Goal: Check status: Check status

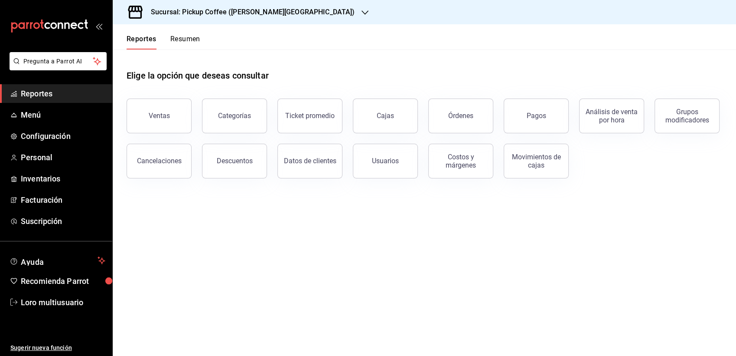
click at [246, 16] on h3 "Sucursal: Pickup Coffee ([PERSON_NAME][GEOGRAPHIC_DATA])" at bounding box center [249, 12] width 211 height 10
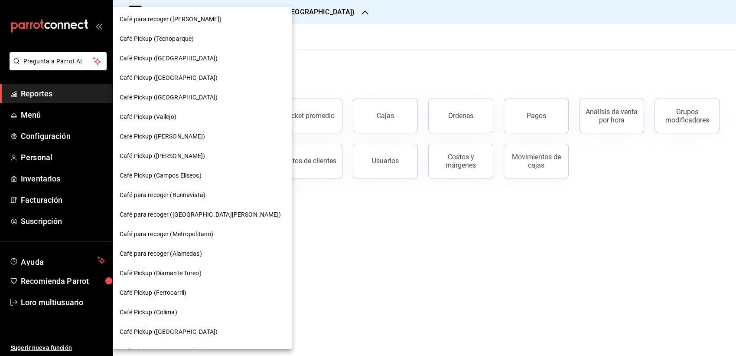
scroll to position [212, 0]
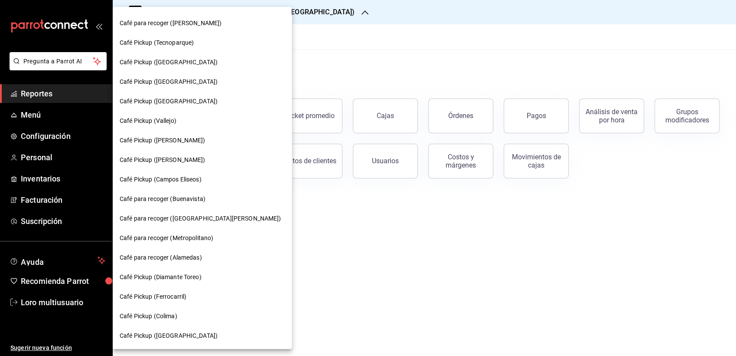
click at [153, 43] on span "Café Pickup (Tecnoparque)" at bounding box center [157, 42] width 74 height 9
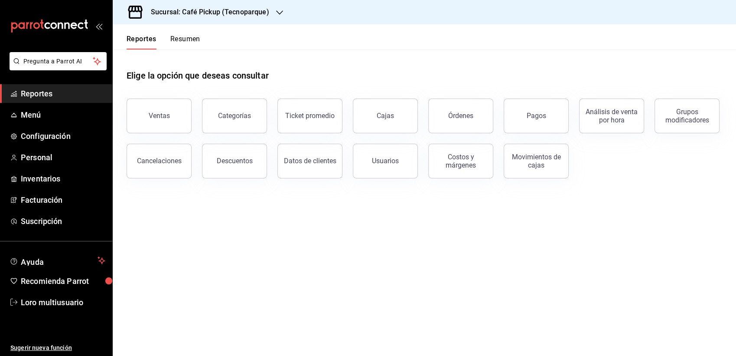
click at [180, 36] on button "Resumen" at bounding box center [185, 42] width 30 height 15
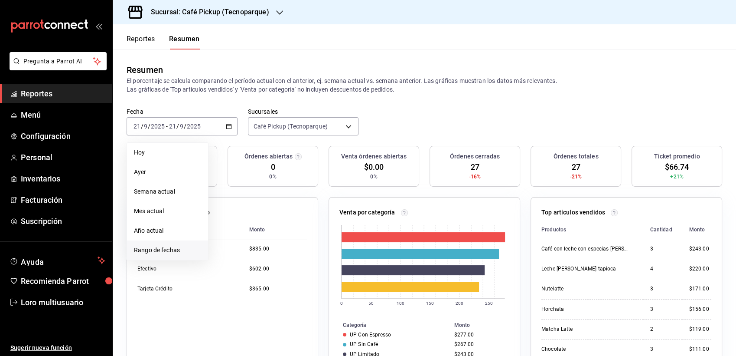
click at [175, 245] on li "Rango de fechas" at bounding box center [167, 250] width 81 height 20
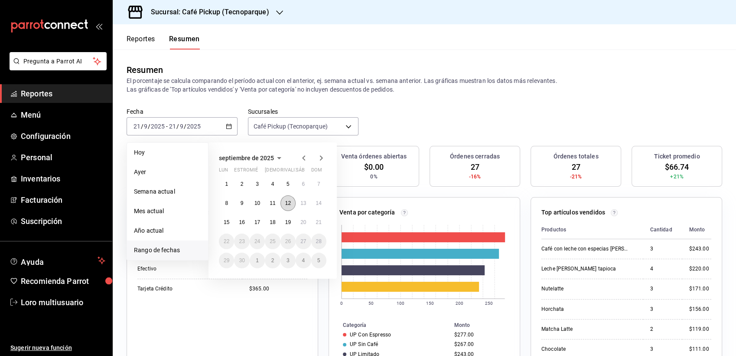
click at [285, 200] on abbr "12" at bounding box center [288, 203] width 6 height 6
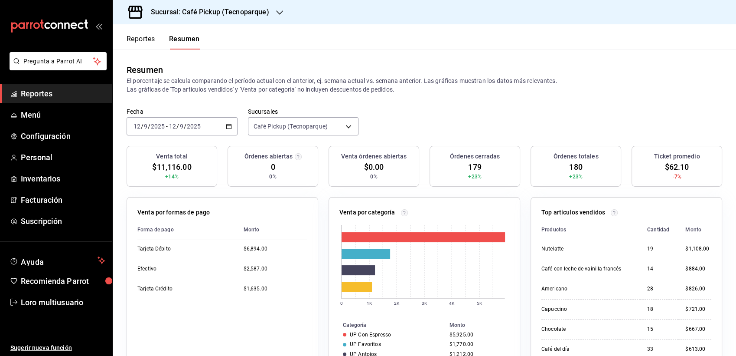
click at [207, 128] on div "[DATE] [DATE] - [DATE] [DATE]" at bounding box center [182, 126] width 111 height 18
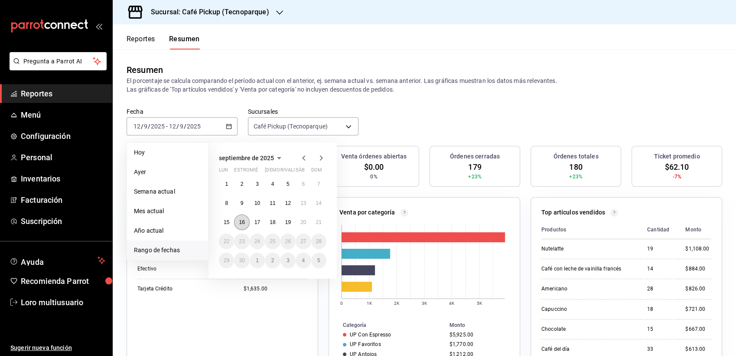
click at [240, 217] on button "16" at bounding box center [241, 222] width 15 height 16
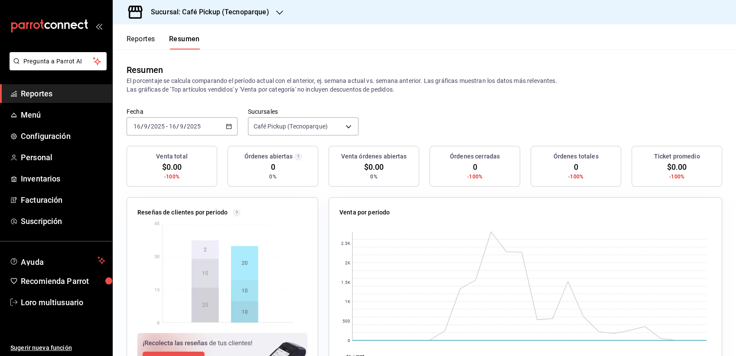
click at [184, 129] on span "/" at bounding box center [185, 126] width 3 height 7
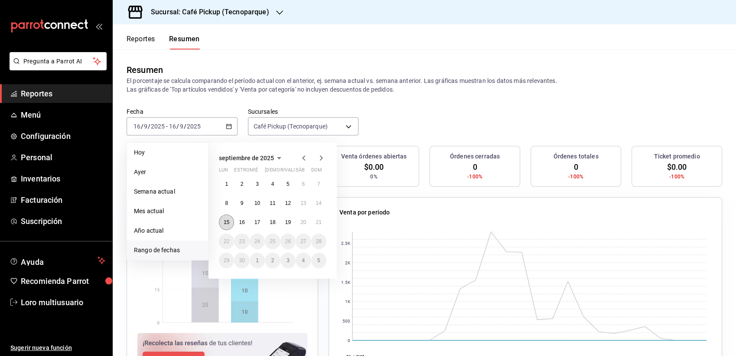
click at [226, 224] on abbr "15" at bounding box center [227, 222] width 6 height 6
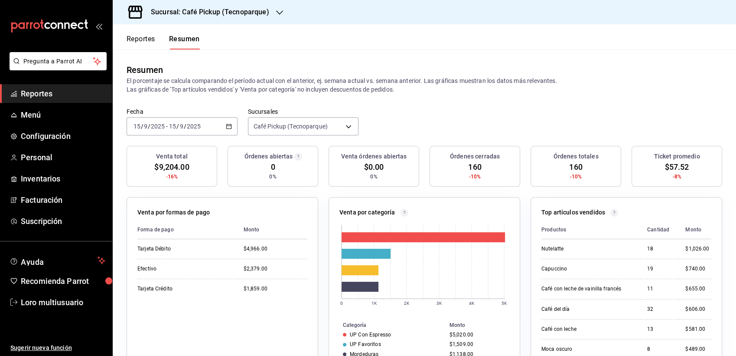
click at [193, 130] on div "[DATE] [DATE] - [DATE] [DATE]" at bounding box center [182, 126] width 111 height 18
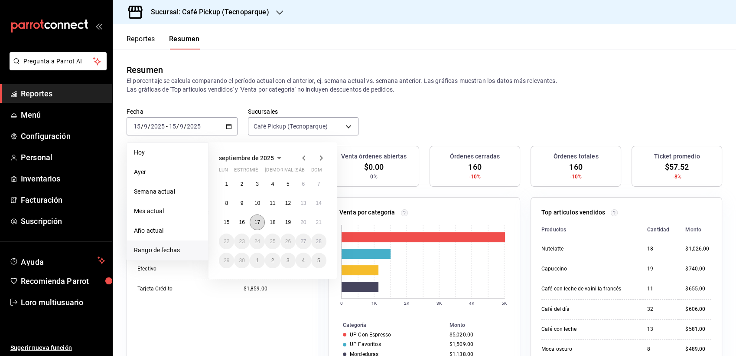
click at [259, 218] on button "17" at bounding box center [257, 222] width 15 height 16
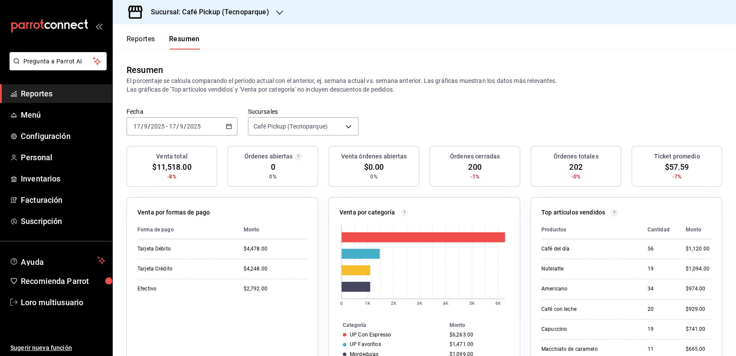
click at [204, 129] on div "[DATE] [DATE] - [DATE] [DATE]" at bounding box center [182, 126] width 111 height 18
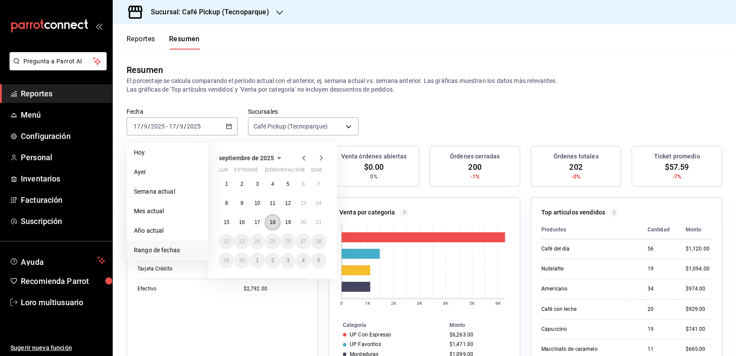
click at [275, 223] on abbr "18" at bounding box center [273, 222] width 6 height 6
